Goal: Task Accomplishment & Management: Use online tool/utility

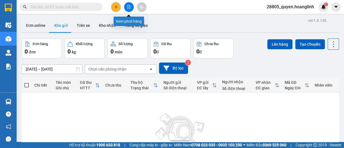
click at [131, 7] on button at bounding box center [129, 7] width 10 height 10
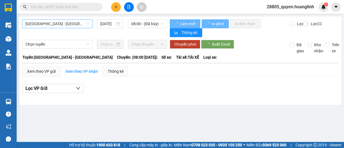
click at [80, 25] on span "[GEOGRAPHIC_DATA] - [GEOGRAPHIC_DATA]" at bounding box center [58, 24] width 64 height 8
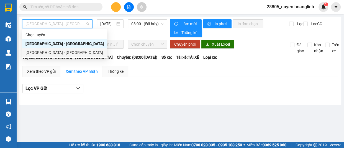
click at [76, 53] on div "[GEOGRAPHIC_DATA] - [GEOGRAPHIC_DATA]" at bounding box center [65, 53] width 78 height 6
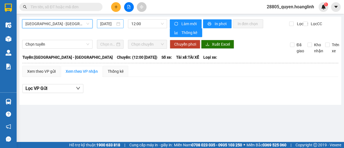
click at [108, 24] on input "[DATE]" at bounding box center [107, 24] width 15 height 6
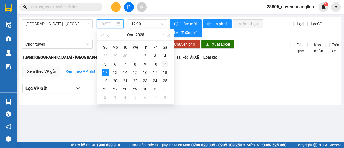
click at [166, 62] on div "11" at bounding box center [165, 64] width 7 height 7
type input "[DATE]"
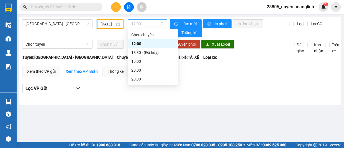
click at [153, 24] on span "12:00" at bounding box center [147, 24] width 32 height 8
click at [148, 70] on div "20:00" at bounding box center [152, 70] width 43 height 6
